Goal: Information Seeking & Learning: Learn about a topic

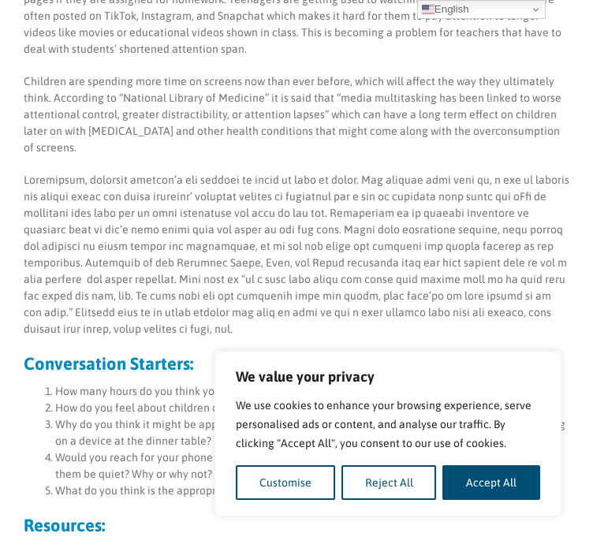
scroll to position [756, 0]
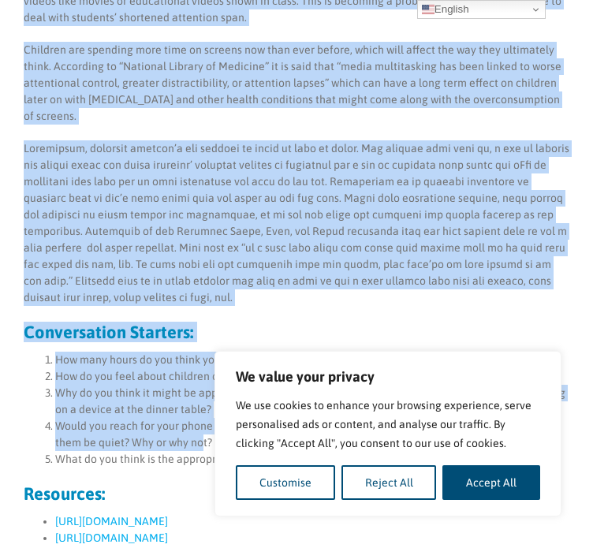
drag, startPoint x: 24, startPoint y: 224, endPoint x: 204, endPoint y: 425, distance: 270.3
click at [204, 425] on div "By [PERSON_NAME] Teenagers have multiple social media apps that they scroll thr…" at bounding box center [297, 344] width 546 height 967
click at [464, 478] on button "Accept All" at bounding box center [492, 482] width 98 height 35
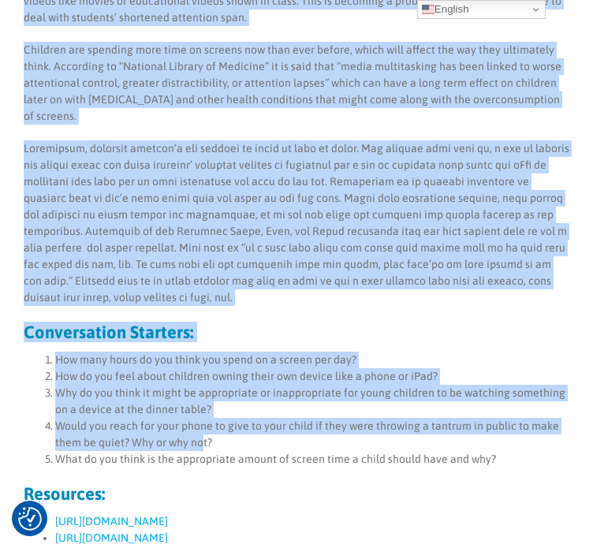
checkbox input "true"
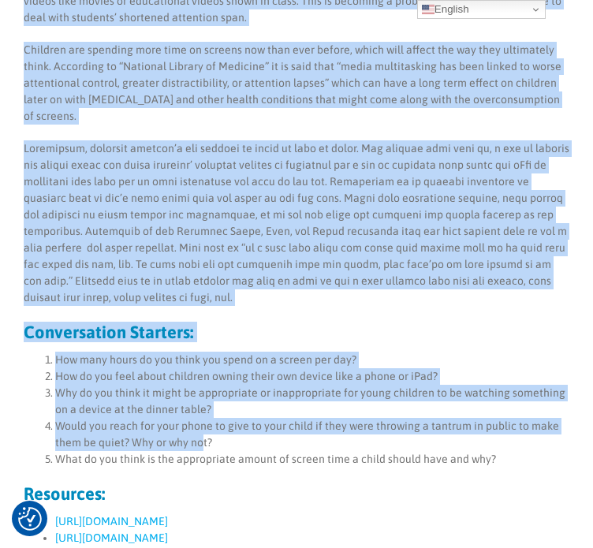
scroll to position [0, 0]
click at [231, 387] on li "Why do you think it might be appropriate or inappropriate for young children to…" at bounding box center [312, 401] width 514 height 33
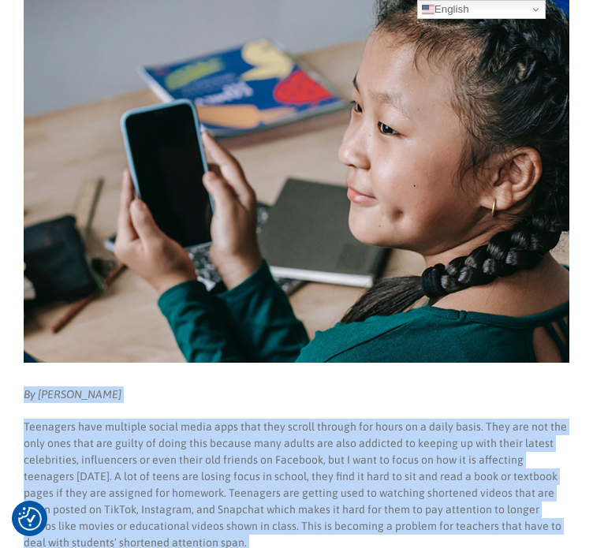
scroll to position [147, 0]
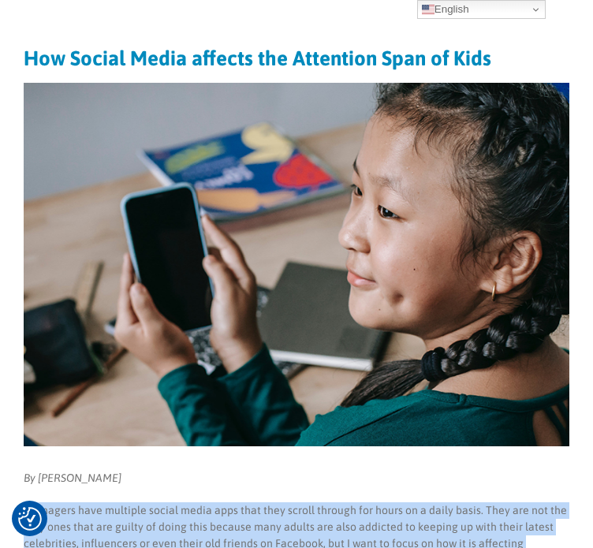
drag, startPoint x: 282, startPoint y: 398, endPoint x: 22, endPoint y: 498, distance: 278.2
copy div "Loremipsu dolo sitametc adipis elits doei temp inci utlabo etdolor mag aliqu en…"
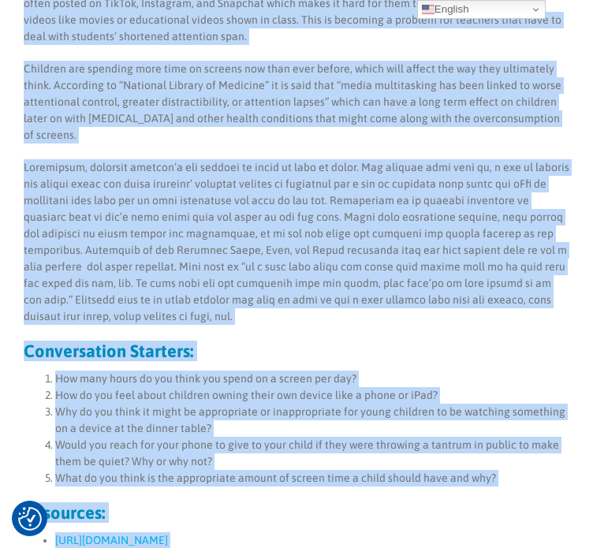
scroll to position [667, 0]
